Goal: Task Accomplishment & Management: Manage account settings

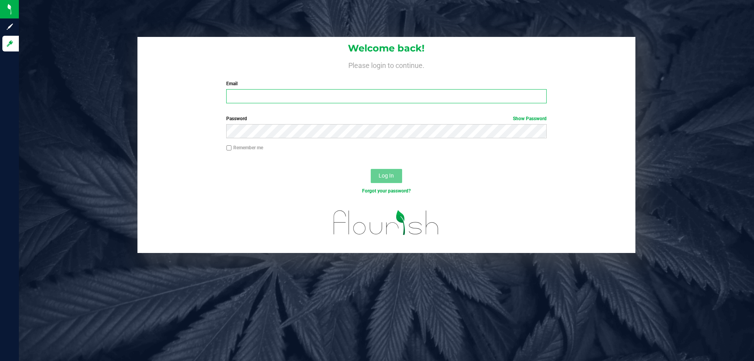
type input "[PERSON_NAME][EMAIL_ADDRESS][DOMAIN_NAME]"
click at [387, 174] on span "Log In" at bounding box center [386, 175] width 15 height 6
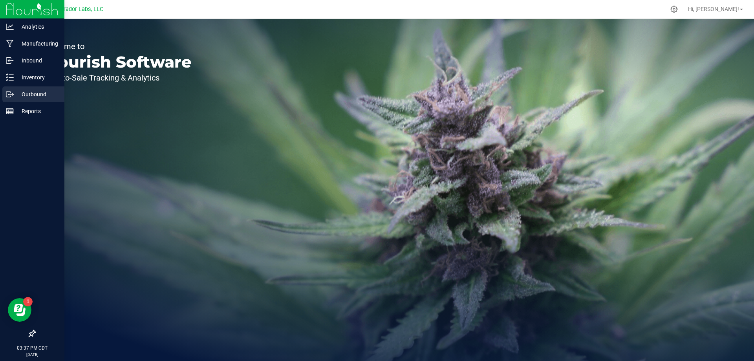
click at [26, 97] on p "Outbound" at bounding box center [37, 94] width 47 height 9
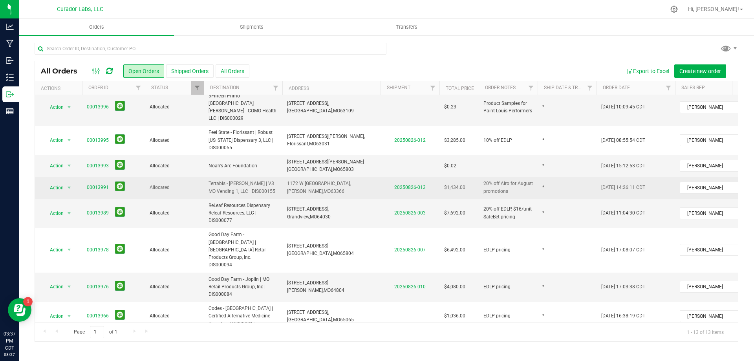
scroll to position [106, 0]
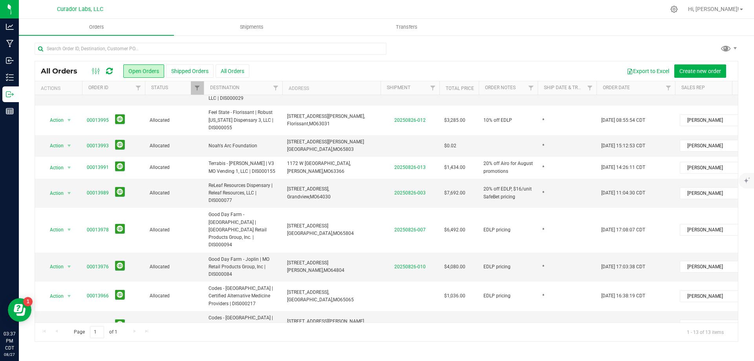
click at [277, 343] on span "Codes - [GEOGRAPHIC_DATA] | 4Releaf Wellness Center LLC | DIS000218" at bounding box center [243, 354] width 69 height 23
click at [276, 73] on span "Create shipment" at bounding box center [288, 71] width 40 height 6
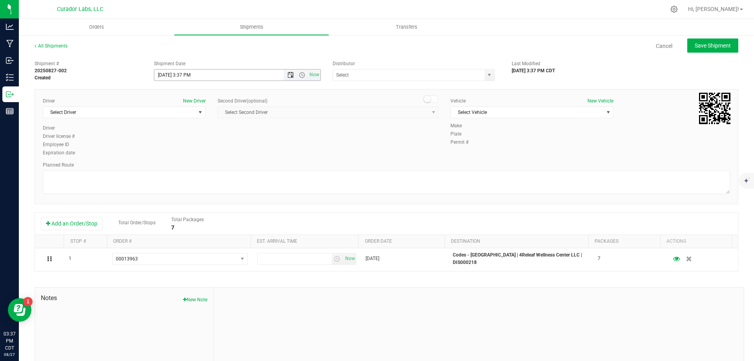
click at [289, 76] on span "Open the date view" at bounding box center [290, 75] width 6 height 6
click at [208, 167] on link "28" at bounding box center [205, 167] width 11 height 12
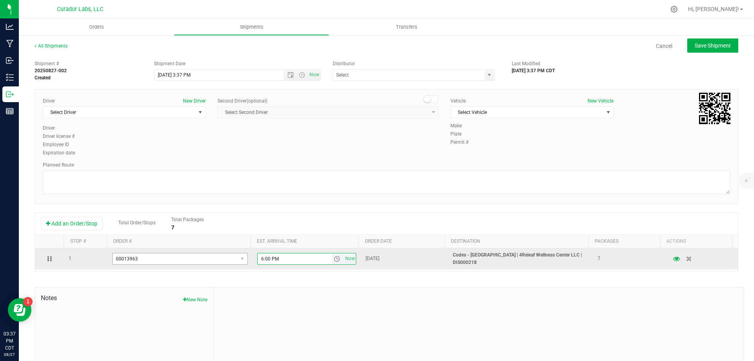
drag, startPoint x: 279, startPoint y: 260, endPoint x: 231, endPoint y: 263, distance: 47.6
click at [231, 263] on tr "1 00013963 00014005 00014003 00013997 00013996 00013993 00013966 00013963 6:00 …" at bounding box center [386, 258] width 703 height 21
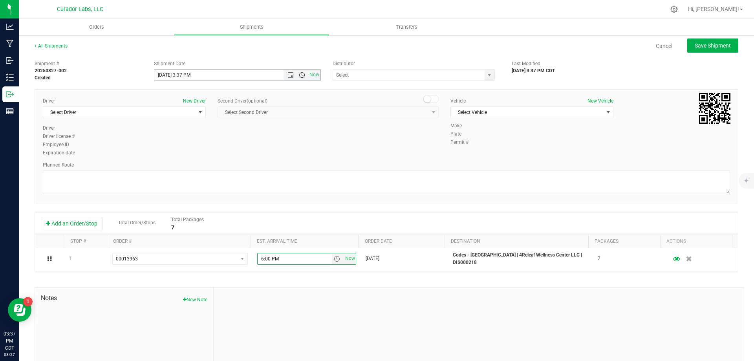
click at [300, 77] on span "Open the time view" at bounding box center [302, 75] width 6 height 6
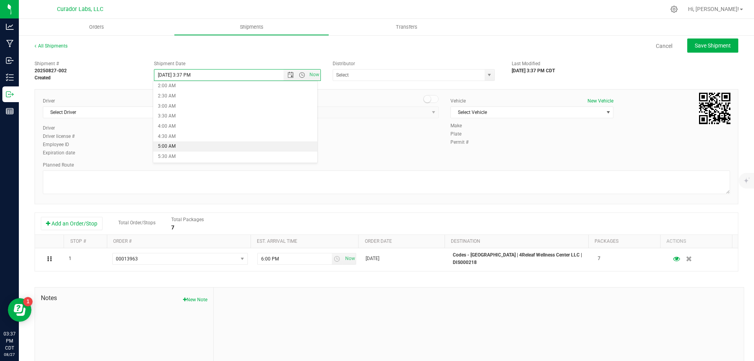
scroll to position [118, 0]
click at [227, 162] on li "9:30 AM" at bounding box center [235, 162] width 164 height 10
type input "[DATE] 9:30 AM"
click at [410, 74] on input "text" at bounding box center [406, 75] width 147 height 11
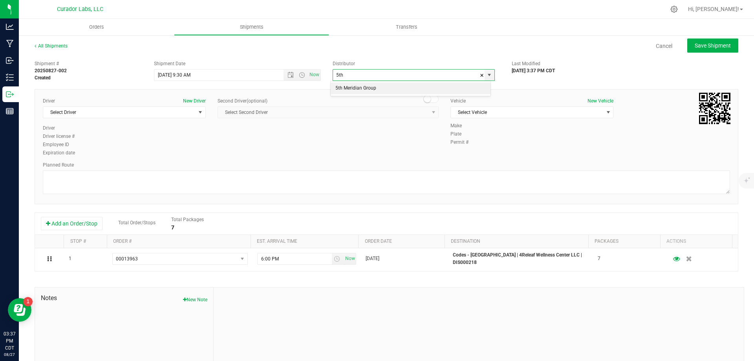
click at [388, 88] on li "5th Meridian Group" at bounding box center [411, 88] width 160 height 12
type input "5th Meridian Group"
click at [90, 110] on span "Select Driver" at bounding box center [119, 112] width 152 height 11
click at [120, 110] on span "Select Driver" at bounding box center [119, 112] width 152 height 11
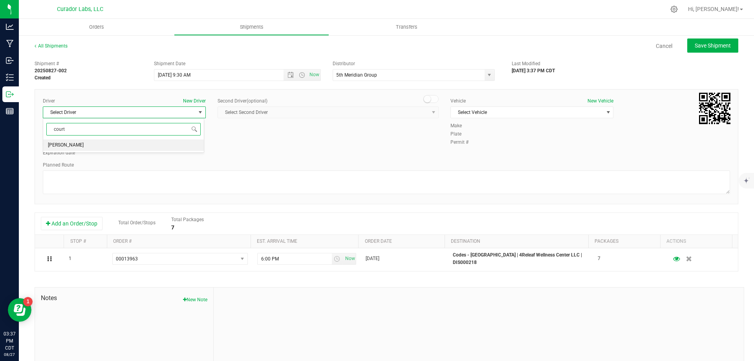
click at [105, 143] on li "[PERSON_NAME]" at bounding box center [123, 145] width 161 height 12
type input "court"
click at [486, 113] on span "Select Vehicle" at bounding box center [527, 112] width 152 height 11
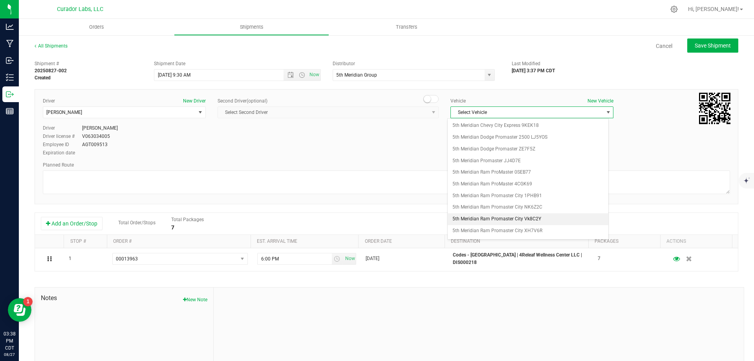
scroll to position [86, 0]
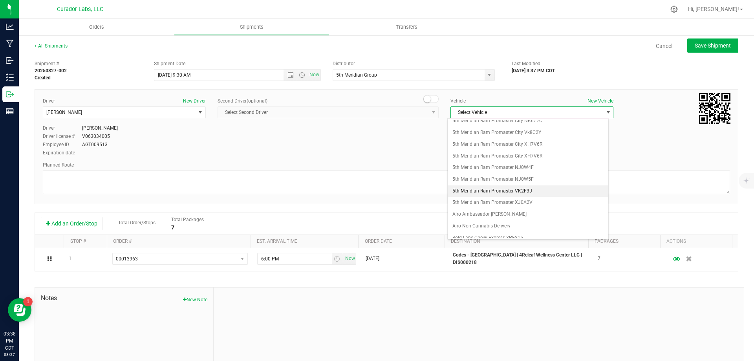
click at [492, 196] on li "5th Meridian Ram Promaster VK2F3J" at bounding box center [528, 191] width 161 height 12
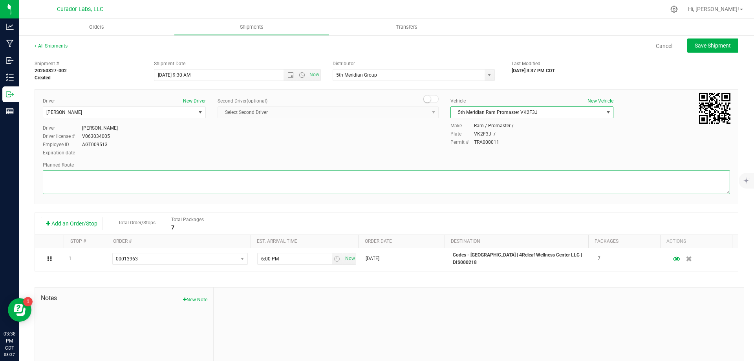
click at [212, 185] on textarea at bounding box center [386, 182] width 687 height 24
paste textarea ""Get on I-70 W from N Broadway 3 min (1.1 mi) Follow I-70 W to US-54 W in [GEOG…"
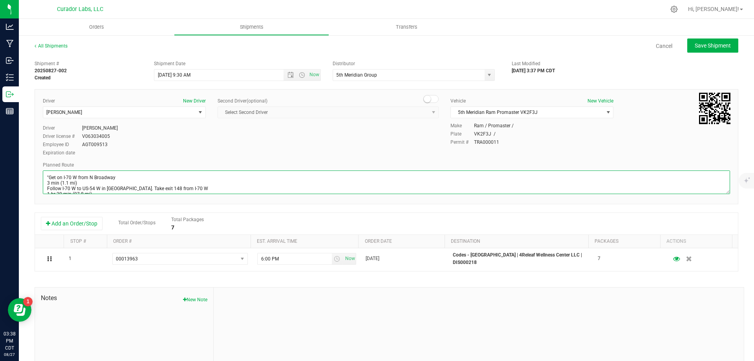
scroll to position [58, 0]
type textarea ""Get on I-70 W from N Broadway 3 min (1.1 mi) Follow I-70 W to US-54 W in [GEOG…"
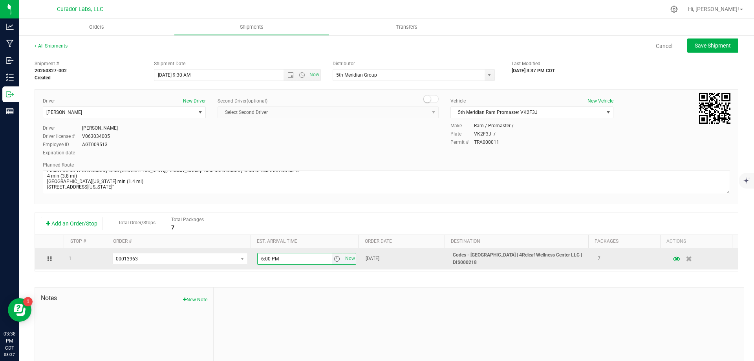
click at [260, 260] on input "6:00 PM" at bounding box center [295, 258] width 74 height 11
type input "12:00 PM"
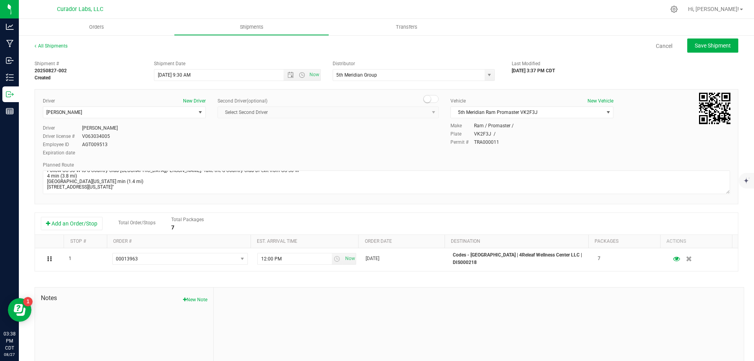
click at [327, 225] on div "Add an Order/Stop Total Order/Stops Total Packages 7" at bounding box center [386, 224] width 691 height 14
click at [709, 49] on button "Save Shipment" at bounding box center [712, 45] width 51 height 14
type input "[DATE] 2:30 PM"
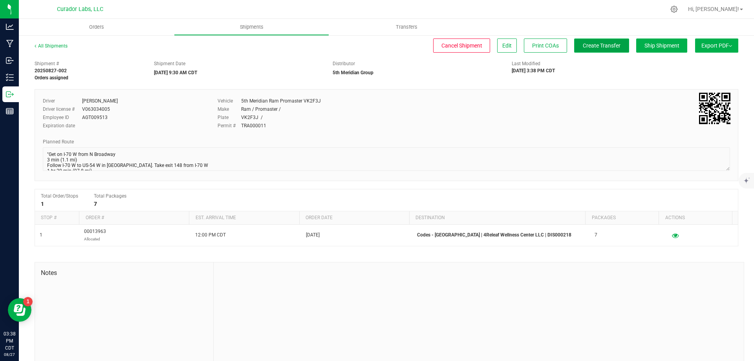
click at [588, 50] on button "Create Transfer" at bounding box center [601, 45] width 55 height 14
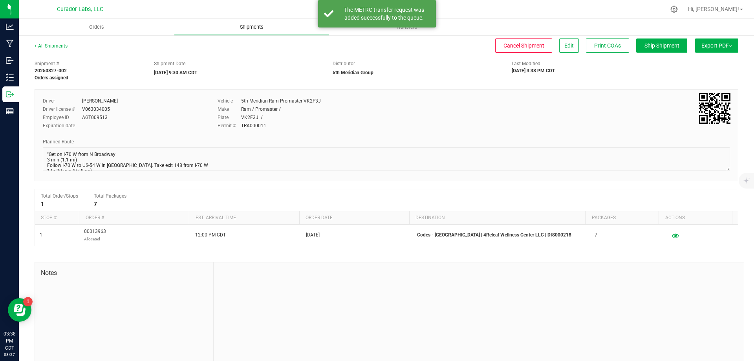
click at [255, 28] on span "Shipments" at bounding box center [251, 27] width 45 height 7
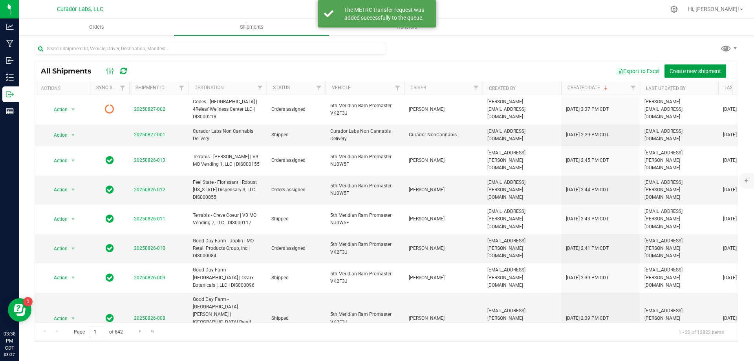
click at [696, 69] on span "Create new shipment" at bounding box center [694, 71] width 51 height 6
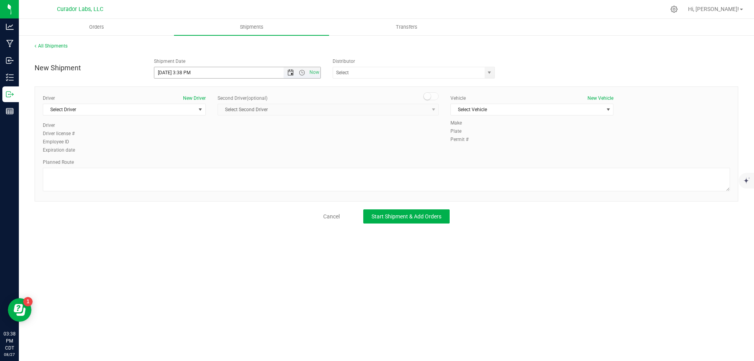
click at [289, 71] on span "Open the date view" at bounding box center [290, 73] width 6 height 6
drag, startPoint x: 206, startPoint y: 163, endPoint x: 211, endPoint y: 158, distance: 7.8
click at [206, 163] on link "28" at bounding box center [206, 165] width 11 height 12
click at [300, 71] on span "Open the time view" at bounding box center [302, 73] width 6 height 6
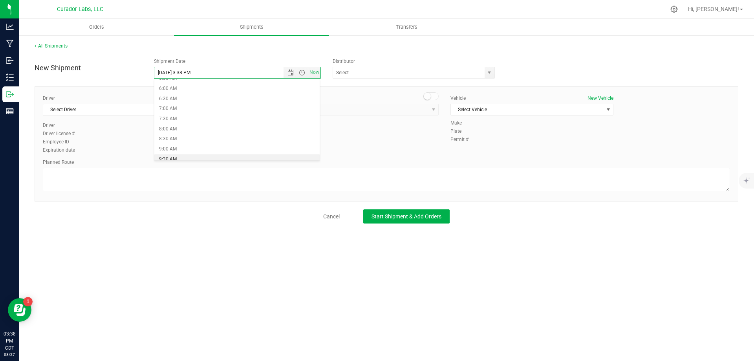
click at [213, 155] on li "9:30 AM" at bounding box center [237, 159] width 166 height 10
type input "[DATE] 9:30 AM"
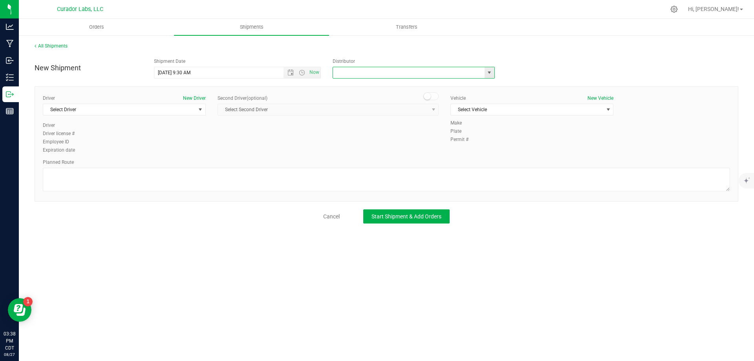
click at [349, 77] on input "text" at bounding box center [406, 72] width 147 height 11
click at [349, 86] on li "5th Meridian Group" at bounding box center [413, 86] width 161 height 12
type input "5th Meridian Group"
click at [101, 113] on span "Select Driver" at bounding box center [119, 109] width 152 height 11
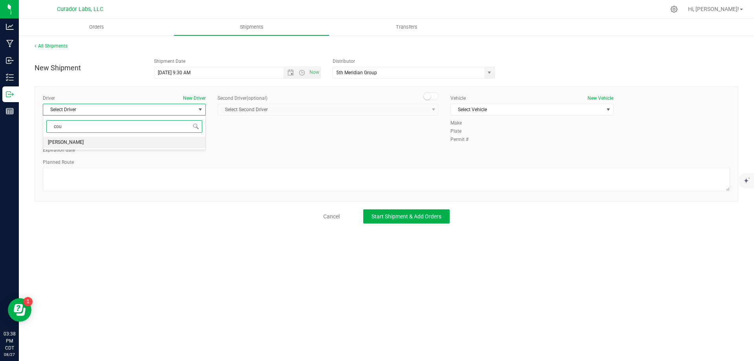
click at [83, 143] on span "[PERSON_NAME]" at bounding box center [66, 142] width 36 height 10
type input "cou"
click at [465, 109] on span "Select Vehicle" at bounding box center [527, 109] width 152 height 11
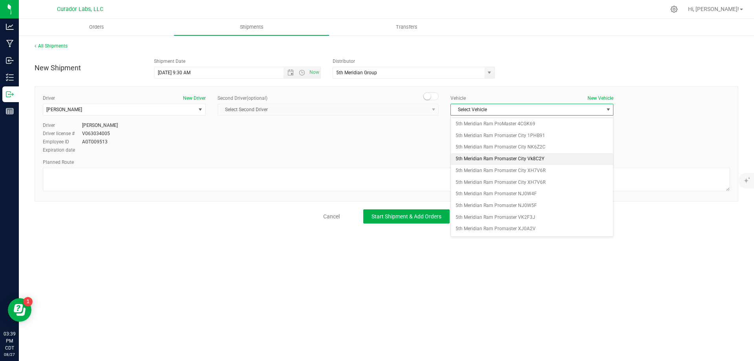
scroll to position [79, 0]
click at [521, 198] on li "5th Meridian Ram Promaster VK2F3J" at bounding box center [532, 196] width 162 height 12
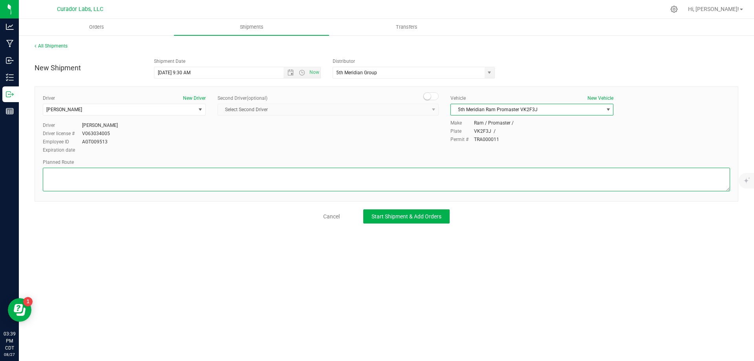
click at [273, 174] on textarea at bounding box center [386, 180] width 687 height 24
paste textarea """"Get on I-70 W from N Broadway 3 min (1.1 mi) Follow I-70 W to US-54 W in [GE…"
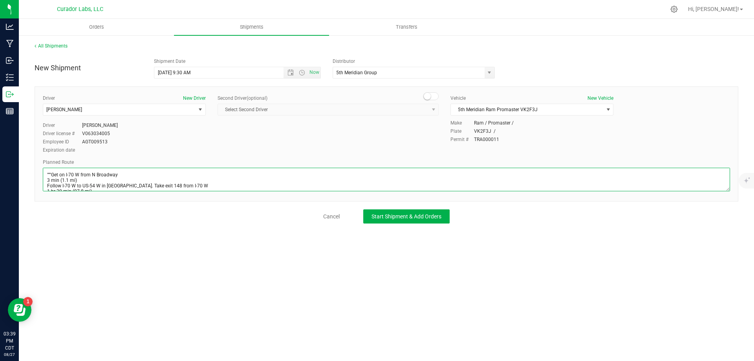
scroll to position [102, 0]
type textarea """"Get on I-70 W from N Broadway 3 min (1.1 mi) Follow I-70 W to US-54 W in [GE…"
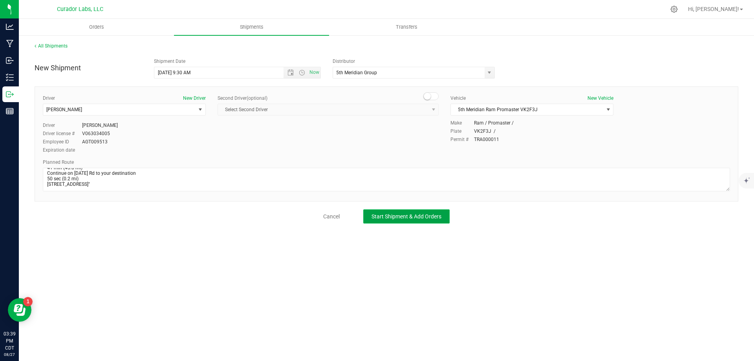
click at [380, 216] on span "Start Shipment & Add Orders" at bounding box center [406, 216] width 70 height 6
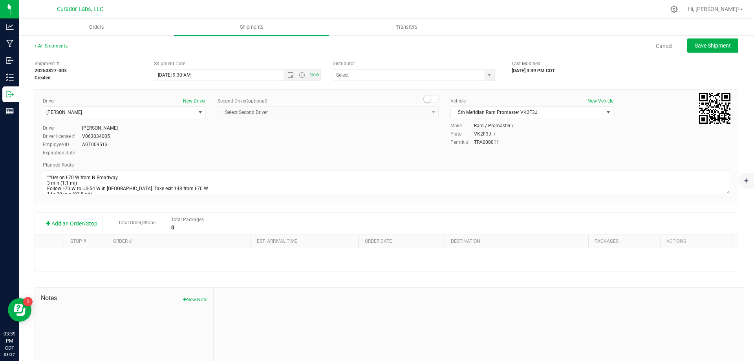
type input "5th Meridian Group"
click at [96, 228] on button "Add an Order/Stop" at bounding box center [72, 223] width 62 height 13
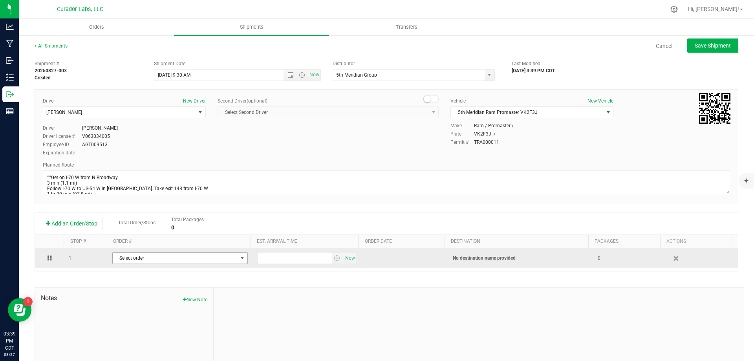
click at [145, 263] on span "Select order" at bounding box center [175, 257] width 125 height 11
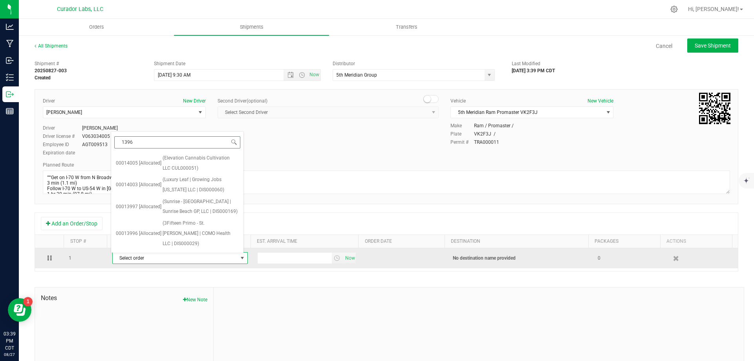
type input "13966"
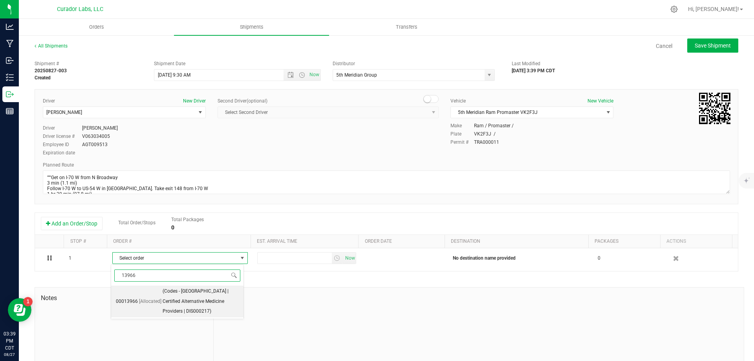
click at [194, 299] on span "(Codes - [GEOGRAPHIC_DATA] | Certified Alternative Medicine Providers | DIS0002…" at bounding box center [201, 301] width 76 height 30
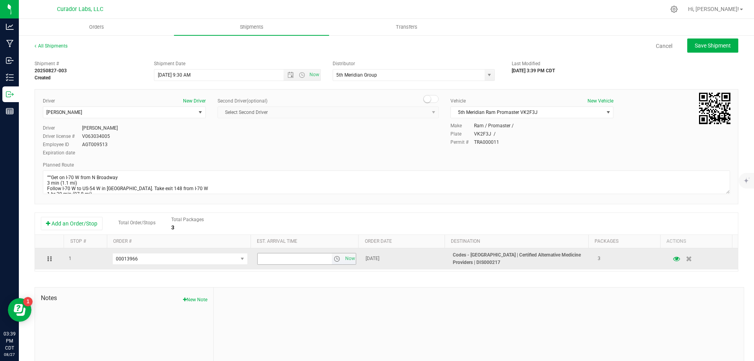
click at [294, 263] on input "text" at bounding box center [295, 258] width 74 height 11
type input "1:00 PM"
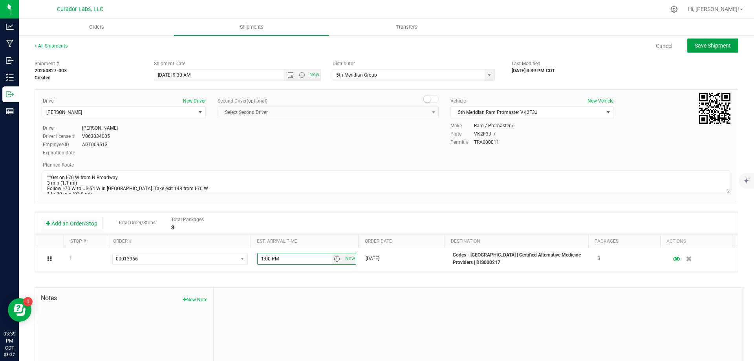
click at [721, 50] on button "Save Shipment" at bounding box center [712, 45] width 51 height 14
type input "[DATE] 2:30 PM"
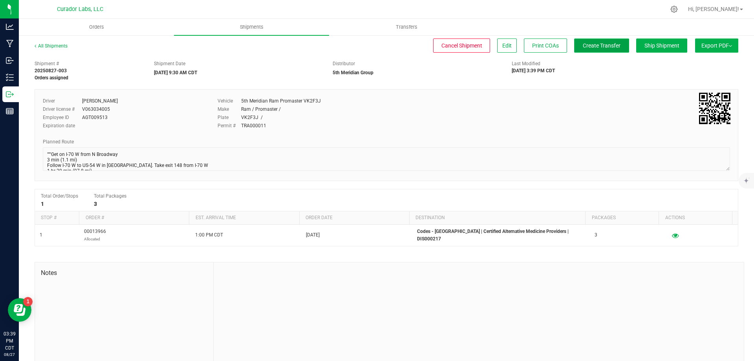
click at [597, 42] on span "Create Transfer" at bounding box center [602, 45] width 38 height 6
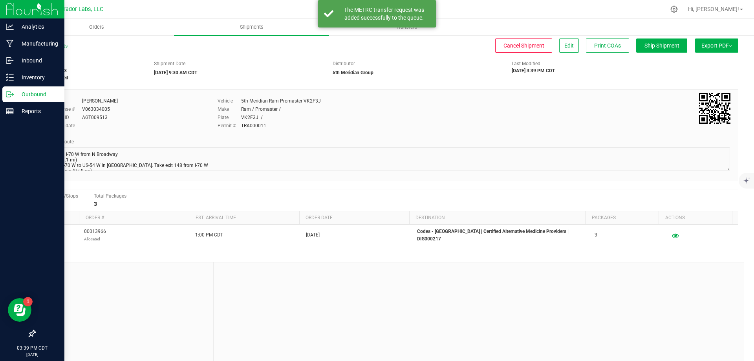
click at [27, 96] on p "Outbound" at bounding box center [37, 94] width 47 height 9
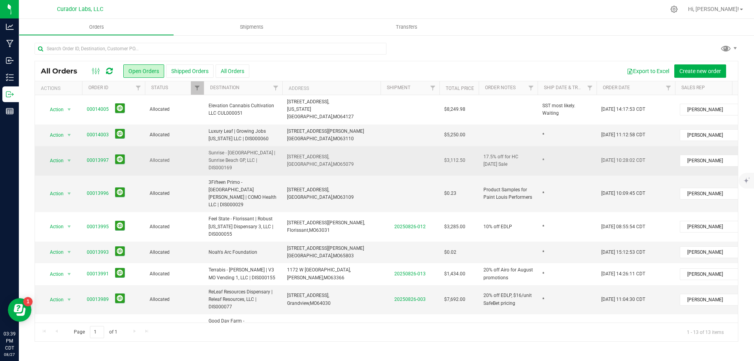
click at [254, 153] on span "Sunrise - [GEOGRAPHIC_DATA] | Sunrise Beach GP, LLC | DIS000169" at bounding box center [243, 160] width 69 height 23
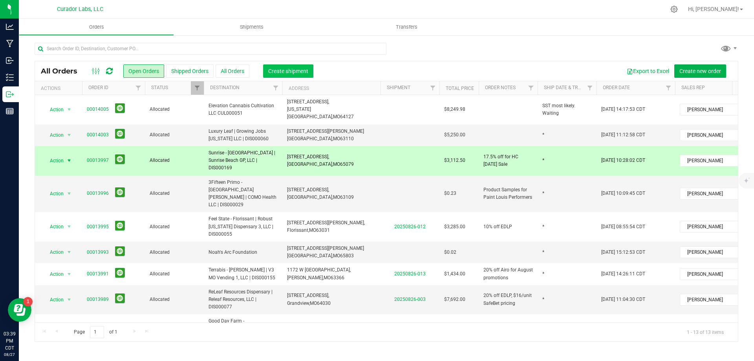
click at [286, 70] on span "Create shipment" at bounding box center [288, 71] width 40 height 6
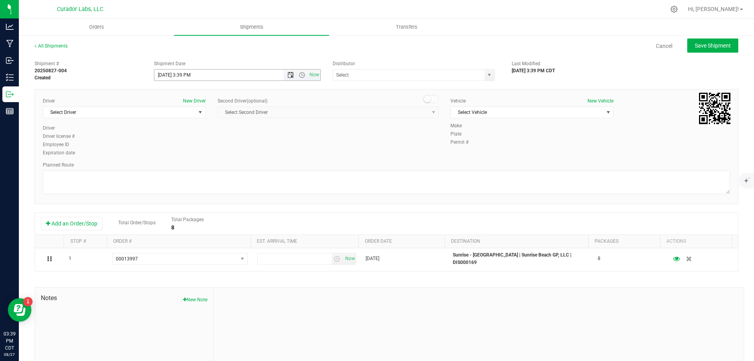
click at [289, 75] on span "Open the date view" at bounding box center [290, 75] width 6 height 6
click at [208, 168] on link "28" at bounding box center [205, 167] width 11 height 12
click at [300, 77] on span "Open the time view" at bounding box center [302, 75] width 6 height 6
click at [193, 123] on li "9:30 AM" at bounding box center [235, 122] width 164 height 10
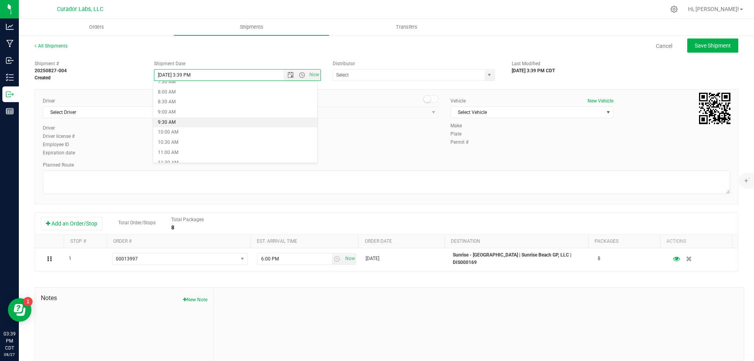
type input "[DATE] 9:30 AM"
click at [395, 73] on input "text" at bounding box center [406, 75] width 147 height 11
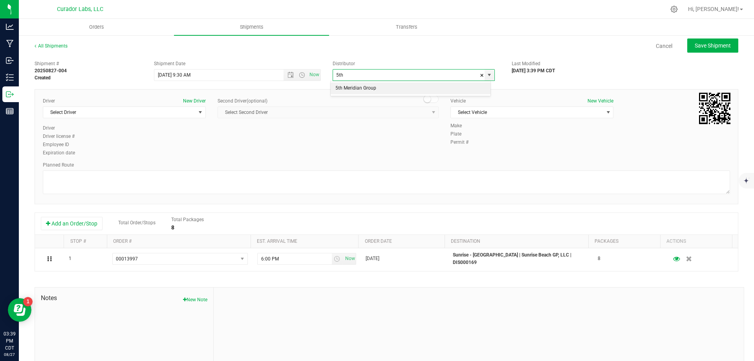
click at [367, 89] on li "5th Meridian Group" at bounding box center [411, 88] width 160 height 12
type input "5th Meridian Group"
click at [107, 112] on span "Select Driver" at bounding box center [119, 112] width 152 height 11
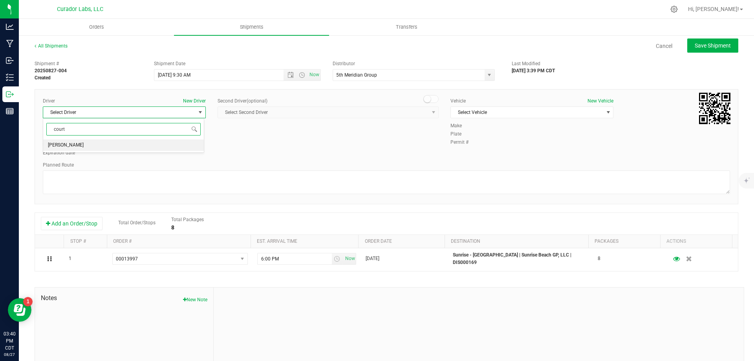
type input "court"
click at [528, 116] on span "Select Vehicle" at bounding box center [527, 112] width 152 height 11
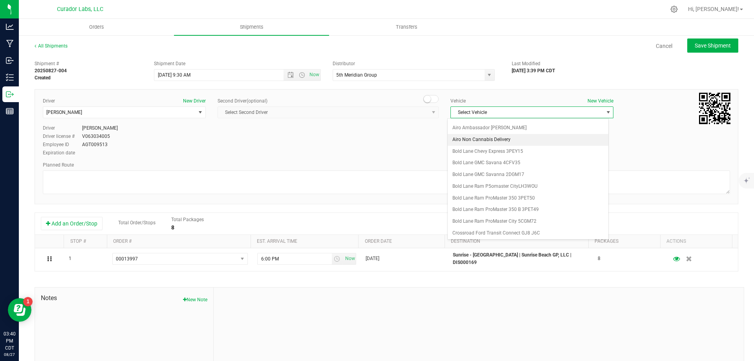
scroll to position [86, 0]
click at [520, 189] on li "5th Meridian Ram Promaster VK2F3J" at bounding box center [528, 191] width 161 height 12
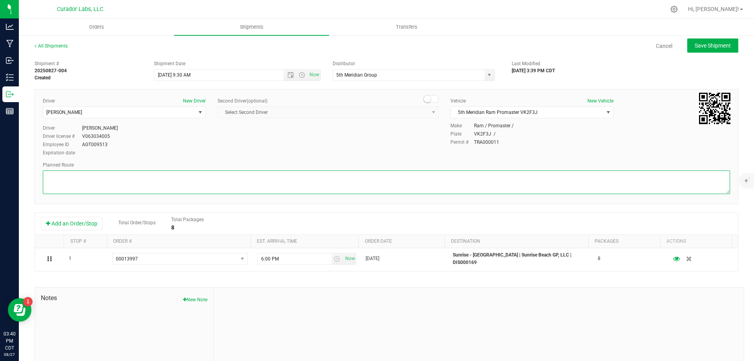
click at [464, 183] on textarea at bounding box center [386, 182] width 687 height 24
paste textarea """"""""Get on I-70 W from N Broadway 3 min (1.1 mi) Follow I-70 W to US-54 W in…"
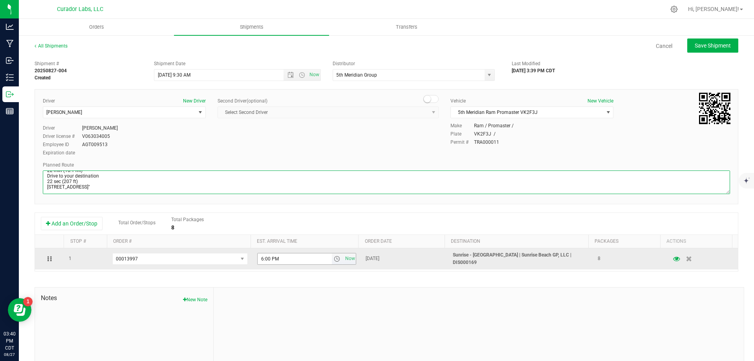
type textarea """"""""Get on I-70 W from N Broadway 3 min (1.1 mi) Follow I-70 W to US-54 W in…"
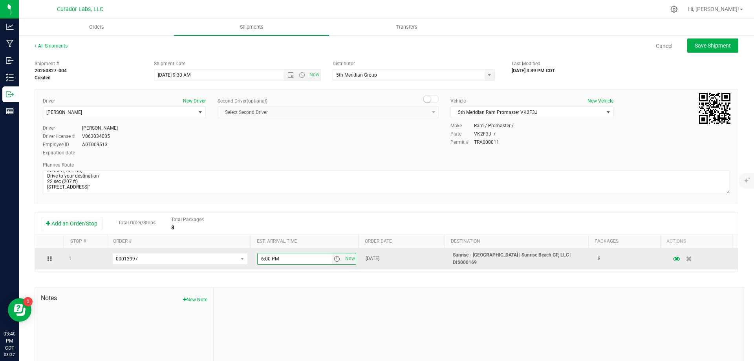
drag, startPoint x: 272, startPoint y: 258, endPoint x: 244, endPoint y: 262, distance: 28.1
click at [244, 262] on tr "1 00013997 00014005 00014003 00013997 00013996 00013993 6:00 PM Now [DATE] Sunr…" at bounding box center [386, 258] width 703 height 21
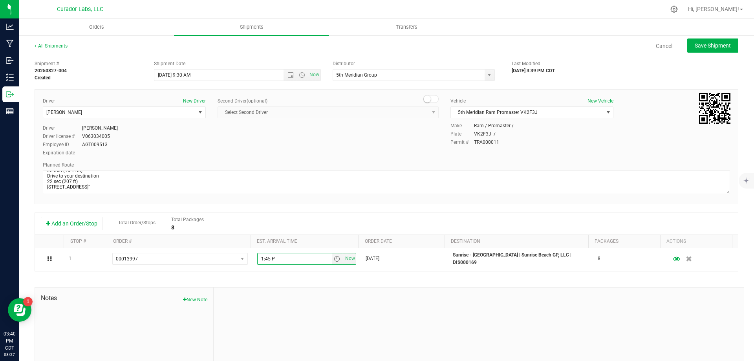
type input "1:45 PM"
click at [700, 43] on span "Save Shipment" at bounding box center [713, 45] width 36 height 6
type input "[DATE] 2:30 PM"
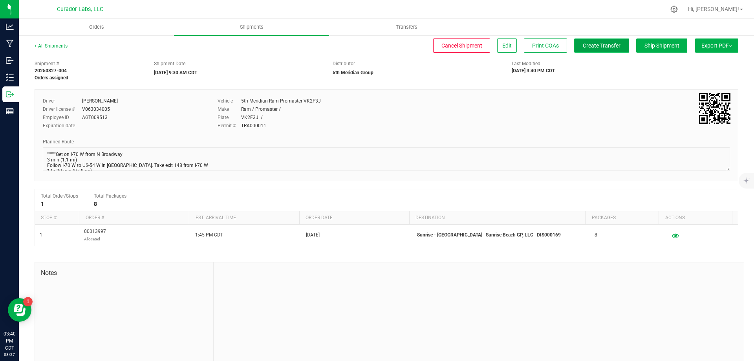
click at [601, 49] on span "Create Transfer" at bounding box center [602, 45] width 38 height 6
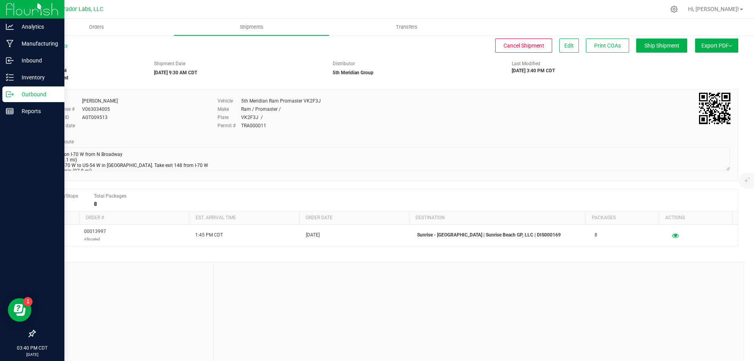
click at [13, 97] on icon at bounding box center [10, 94] width 8 height 8
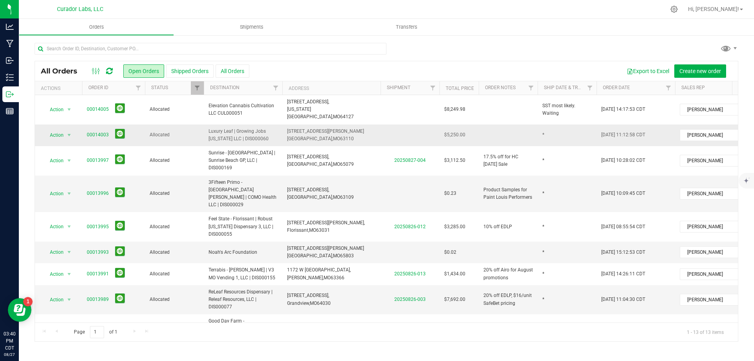
click at [240, 128] on span "Luxury Leaf | Growing Jobs [US_STATE] LLC | DIS000060" at bounding box center [243, 135] width 69 height 15
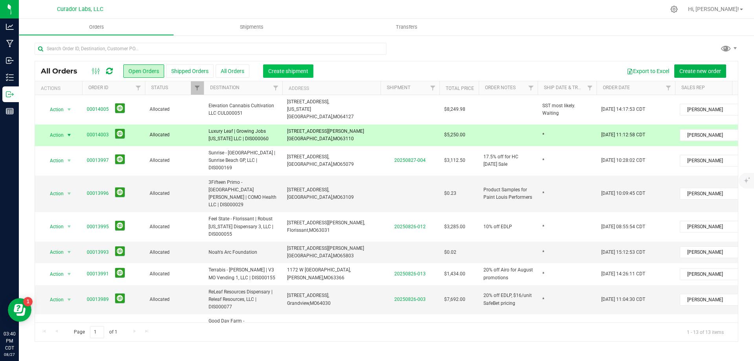
click at [278, 71] on span "Create shipment" at bounding box center [288, 71] width 40 height 6
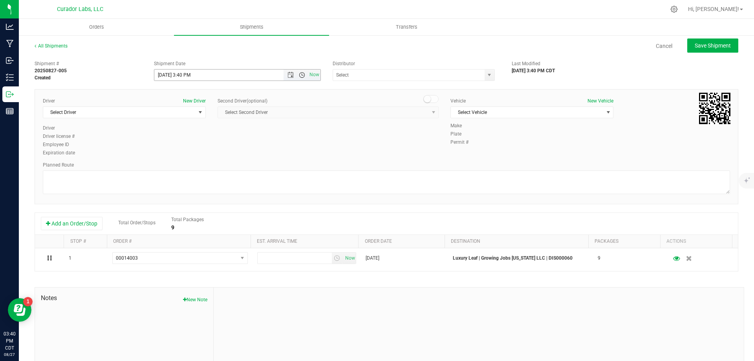
click at [299, 75] on span "Open the time view" at bounding box center [302, 75] width 6 height 6
click at [206, 141] on li "10:30 AM" at bounding box center [235, 142] width 164 height 10
click at [291, 76] on span "Open the date view" at bounding box center [290, 75] width 6 height 6
click at [202, 165] on link "28" at bounding box center [205, 167] width 11 height 12
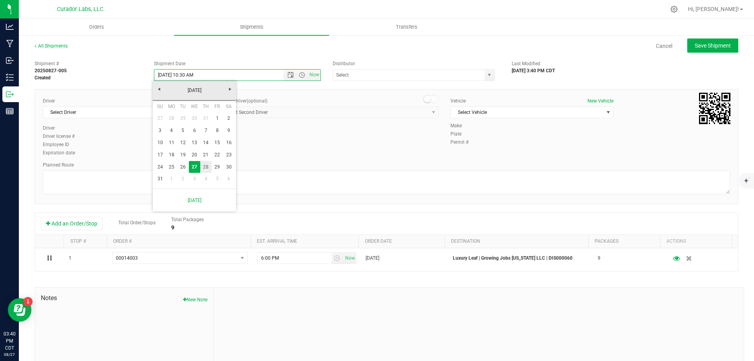
type input "[DATE] 10:30 AM"
click at [370, 78] on input "text" at bounding box center [406, 75] width 147 height 11
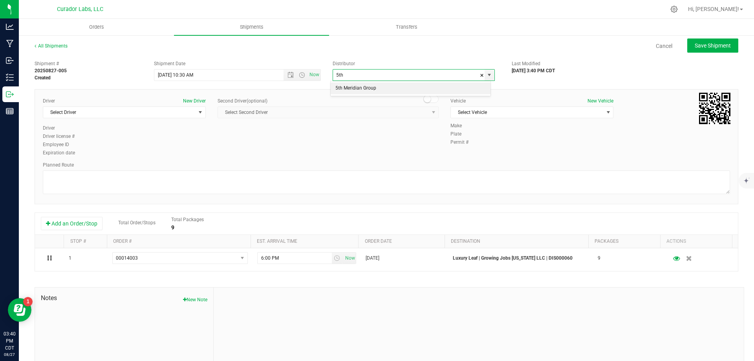
click at [371, 91] on li "5th Meridian Group" at bounding box center [411, 88] width 160 height 12
type input "5th Meridian Group"
click at [108, 115] on span "Select Driver" at bounding box center [119, 112] width 152 height 11
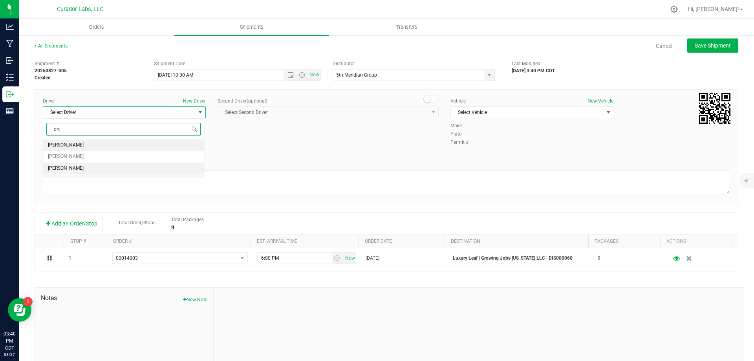
click at [78, 171] on li "[PERSON_NAME]" at bounding box center [123, 169] width 161 height 12
type input "ort"
click at [468, 111] on span "Select Vehicle" at bounding box center [527, 112] width 152 height 11
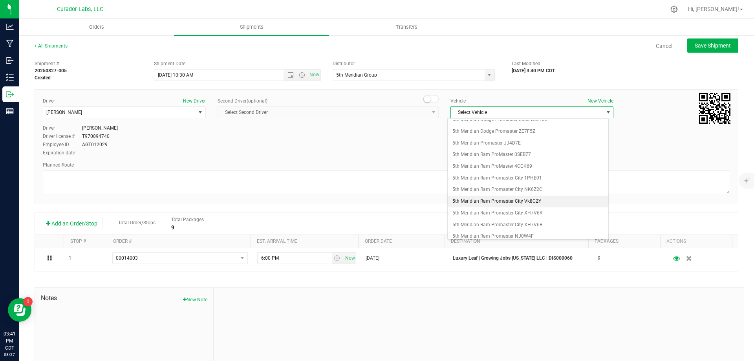
scroll to position [0, 0]
click at [509, 137] on li "5th Meridian Dodge Promaster 2500 LJ5YOS" at bounding box center [528, 138] width 161 height 12
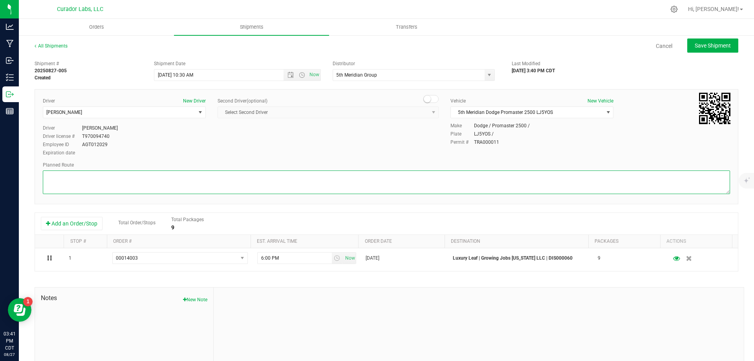
paste textarea ""Continue to I-70 E 3 min (1.2 mi) Follow I-70 E and I-44 W to S [PERSON_NAME] …"
type textarea ""Continue to I-70 E 3 min (1.2 mi) Follow I-70 E and I-44 W to S [PERSON_NAME] …"
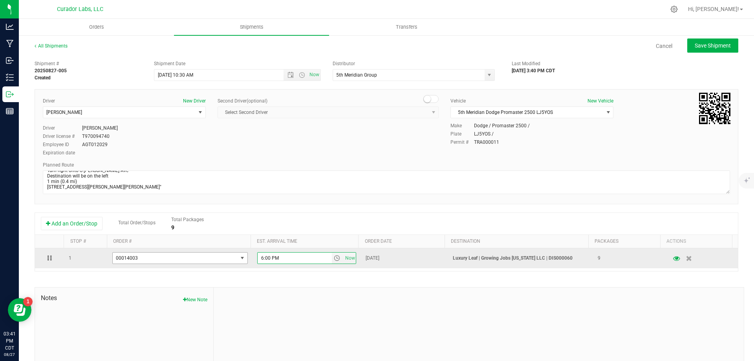
drag, startPoint x: 281, startPoint y: 258, endPoint x: 197, endPoint y: 258, distance: 83.6
click at [198, 261] on tr "1 00014003 00014005 00014003 00013996 00013993 6:00 PM Now [DATE] Luxury Leaf |…" at bounding box center [386, 258] width 703 height 20
type input "11:45 AM"
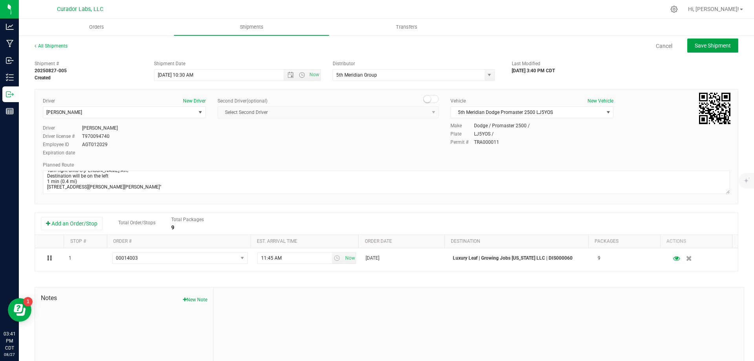
click at [711, 49] on span "Save Shipment" at bounding box center [713, 45] width 36 height 6
type input "[DATE] 3:30 PM"
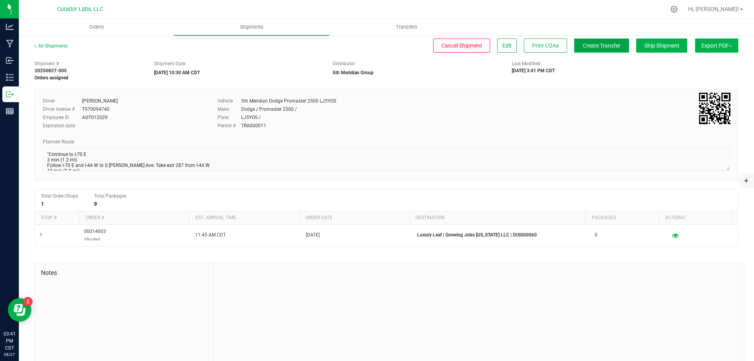
click at [611, 45] on span "Create Transfer" at bounding box center [602, 45] width 38 height 6
click at [583, 46] on span "Create Transfer" at bounding box center [602, 45] width 38 height 6
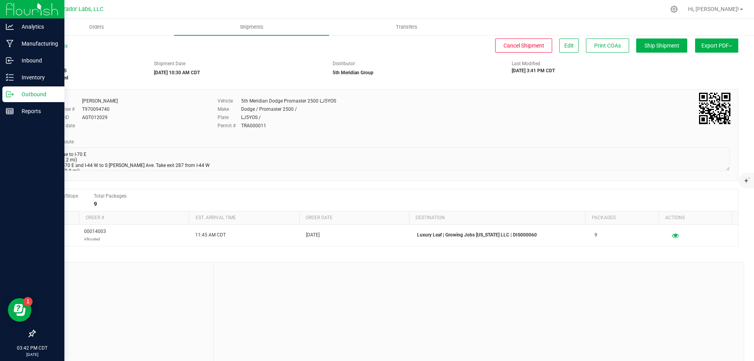
click at [27, 93] on p "Outbound" at bounding box center [37, 94] width 47 height 9
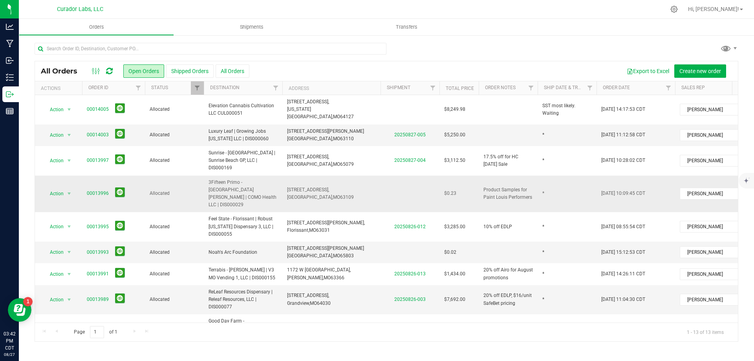
click at [147, 176] on td "Allocated" at bounding box center [174, 194] width 59 height 37
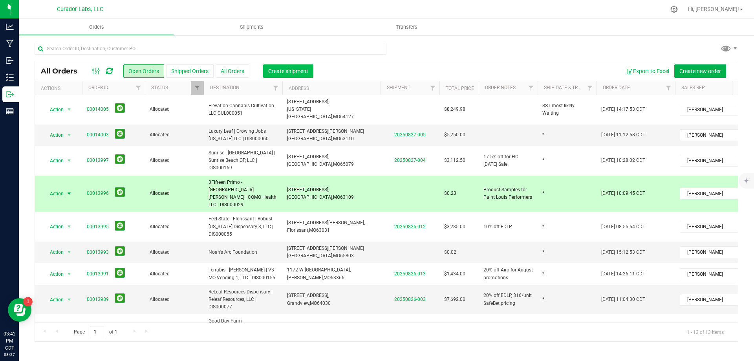
click at [287, 71] on span "Create shipment" at bounding box center [288, 71] width 40 height 6
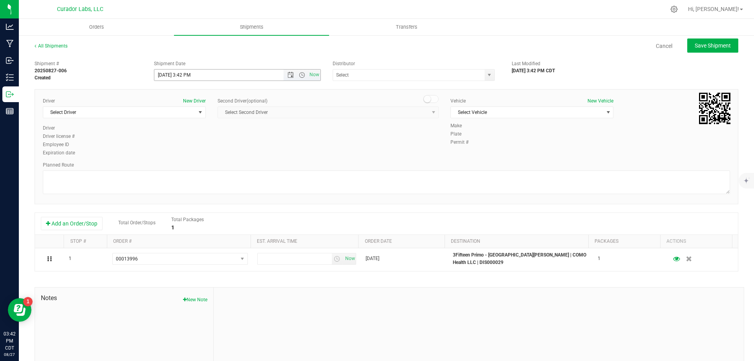
click at [292, 72] on span "Open the date view" at bounding box center [290, 75] width 13 height 6
click at [207, 166] on link "28" at bounding box center [205, 167] width 11 height 12
click at [301, 73] on span "Open the time view" at bounding box center [302, 75] width 6 height 6
click at [219, 139] on li "10:30 AM" at bounding box center [235, 142] width 164 height 10
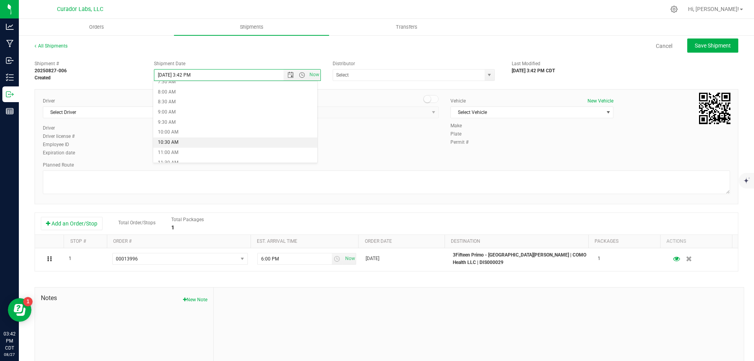
type input "[DATE] 10:30 AM"
click at [351, 75] on input "text" at bounding box center [406, 75] width 147 height 11
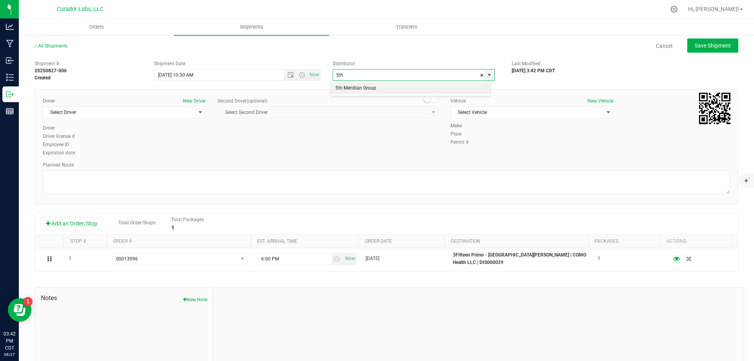
click at [358, 82] on li "5th Meridian Group" at bounding box center [411, 88] width 160 height 12
type input "5th Meridian Group"
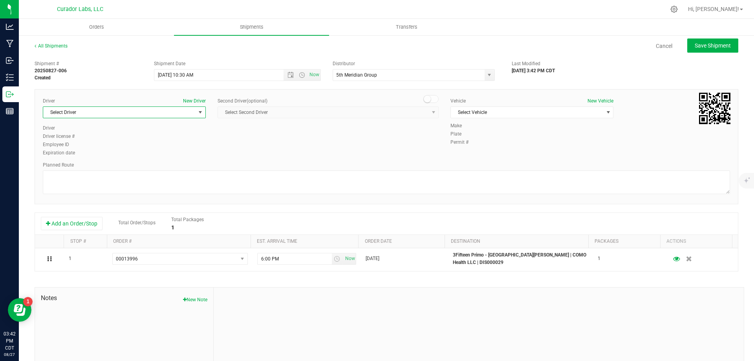
click at [142, 113] on span "Select Driver" at bounding box center [119, 112] width 152 height 11
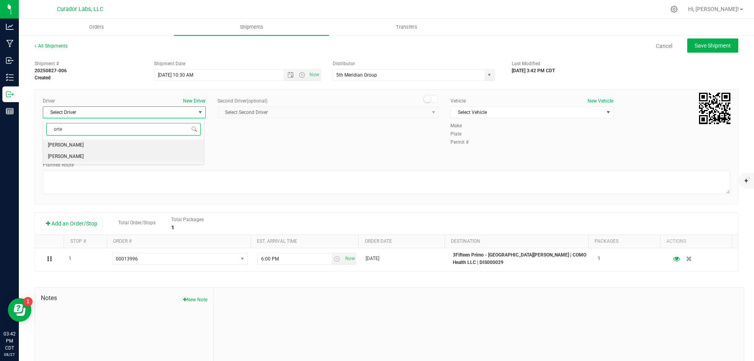
click at [116, 161] on li "[PERSON_NAME]" at bounding box center [123, 157] width 161 height 12
type input "orte"
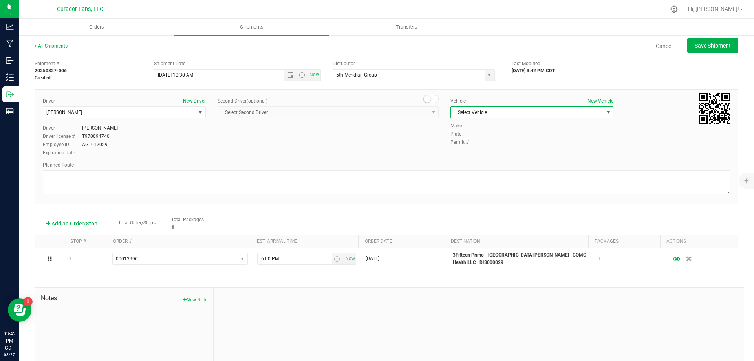
click at [533, 114] on span "Select Vehicle" at bounding box center [527, 112] width 152 height 11
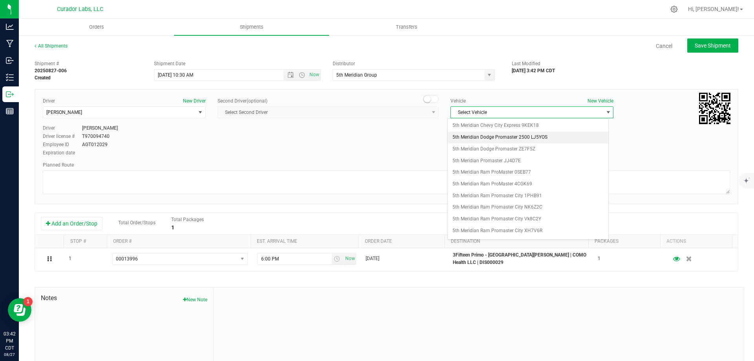
click at [537, 137] on li "5th Meridian Dodge Promaster 2500 LJ5YOS" at bounding box center [528, 138] width 161 height 12
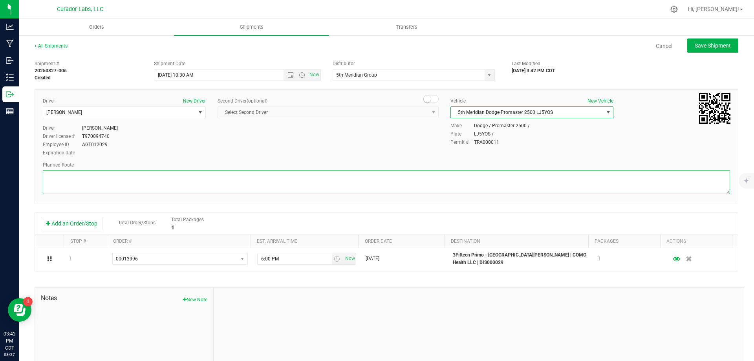
click at [399, 185] on textarea at bounding box center [386, 182] width 687 height 24
paste textarea """"Continue to I-70 E 3 min (1.2 mi) Follow I-70 E and I-44 W to S [PERSON_NAME…"
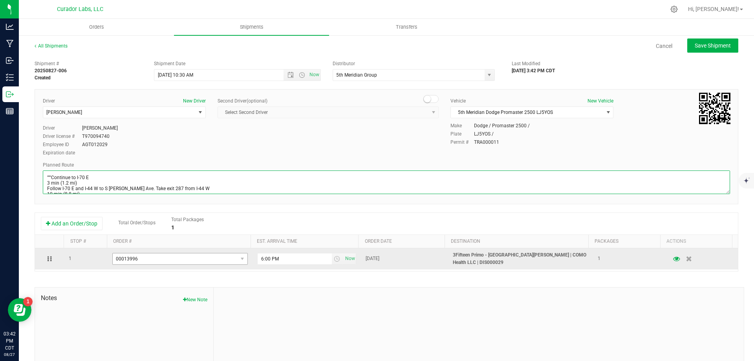
scroll to position [102, 0]
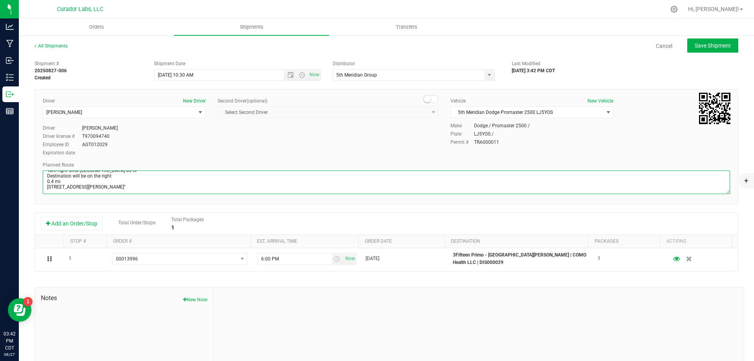
type textarea """"Continue to I-70 E 3 min (1.2 mi) Follow I-70 E and I-44 W to S [PERSON_NAME…"
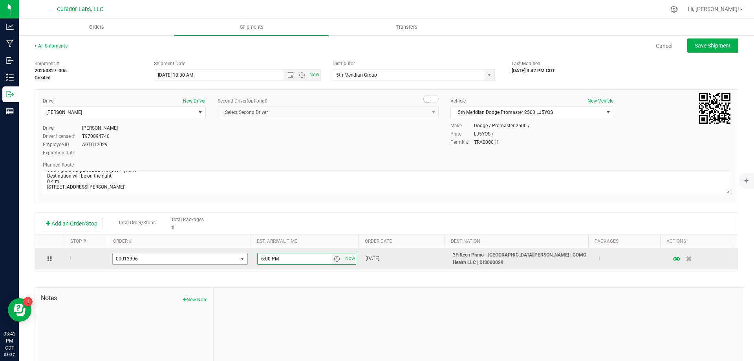
drag, startPoint x: 282, startPoint y: 260, endPoint x: 225, endPoint y: 261, distance: 57.3
click at [225, 261] on tr "1 00013996 00014005 00013996 00013993 6:00 PM Now [DATE] 3Fifteen Primo - [GEOG…" at bounding box center [386, 258] width 703 height 21
type input "12:15 PM"
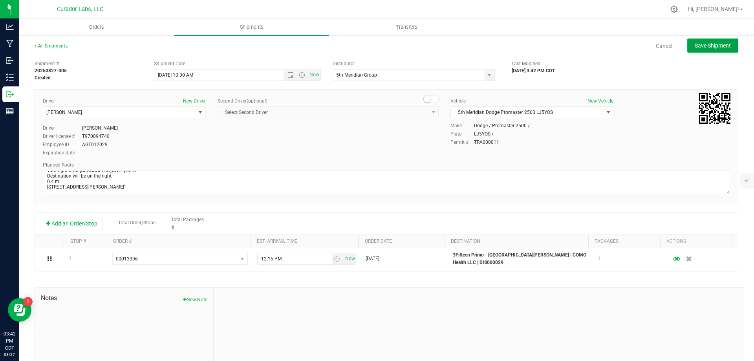
click at [700, 45] on span "Save Shipment" at bounding box center [713, 45] width 36 height 6
type input "[DATE] 3:30 PM"
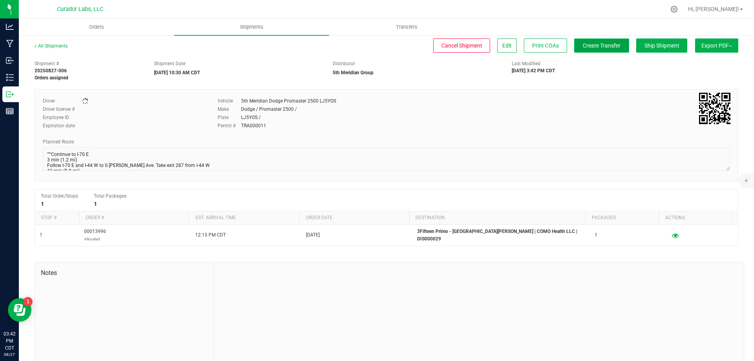
click at [597, 47] on span "Create Transfer" at bounding box center [602, 45] width 38 height 6
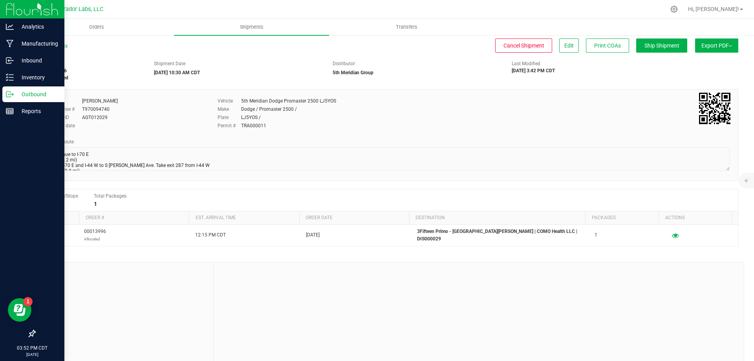
click at [12, 94] on line at bounding box center [11, 94] width 4 height 0
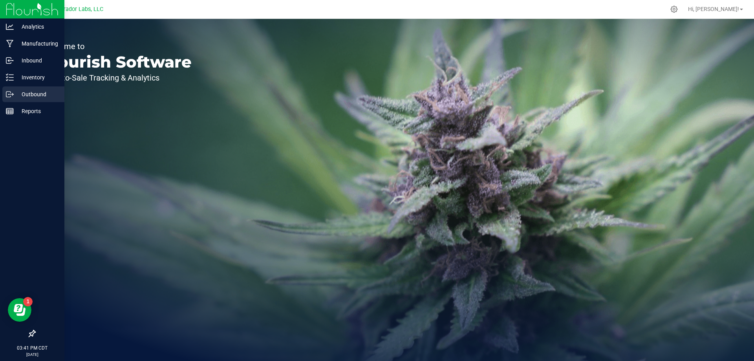
click at [8, 93] on icon at bounding box center [10, 94] width 8 height 8
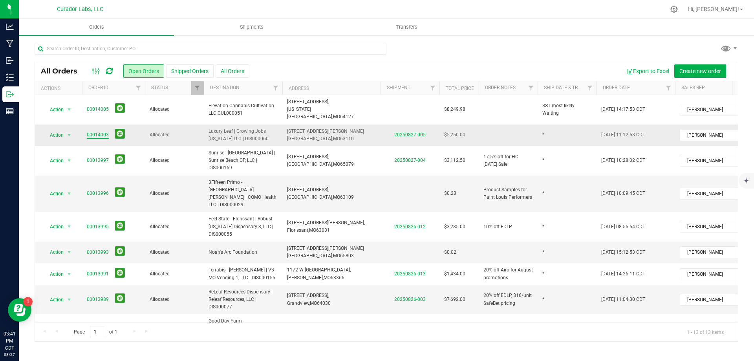
click at [102, 131] on link "00014003" at bounding box center [98, 134] width 22 height 7
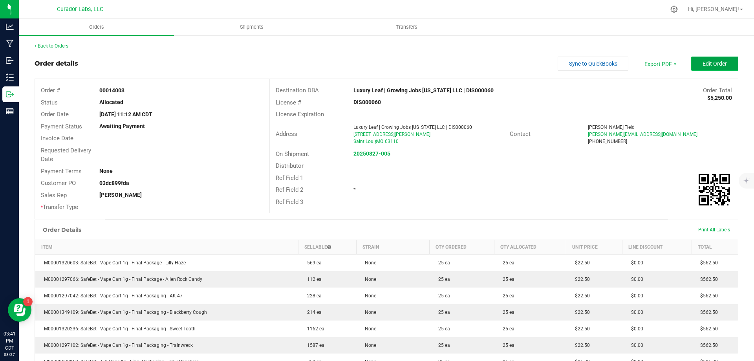
click at [706, 62] on span "Edit Order" at bounding box center [714, 63] width 24 height 6
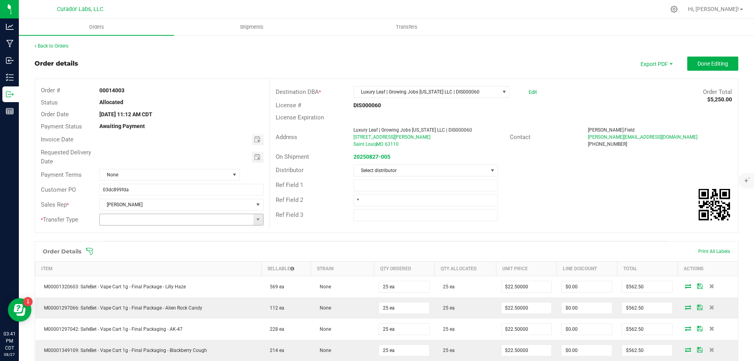
click at [233, 217] on input at bounding box center [176, 219] width 153 height 11
click at [258, 222] on span at bounding box center [258, 219] width 6 height 6
click at [201, 264] on li "Unaffiliated Transfer" at bounding box center [180, 260] width 162 height 13
type input "Unaffiliated Transfer"
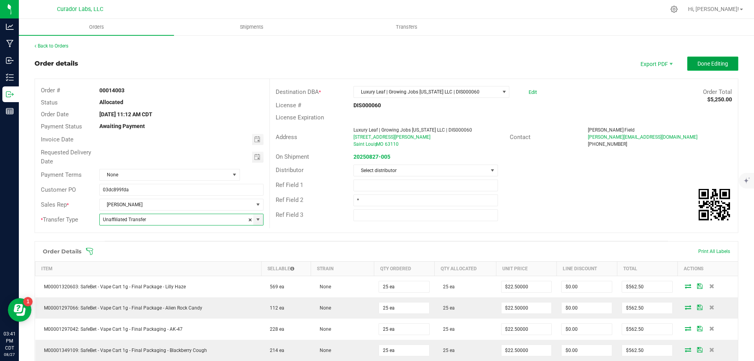
click at [701, 65] on span "Done Editing" at bounding box center [712, 63] width 31 height 6
